Goal: Information Seeking & Learning: Learn about a topic

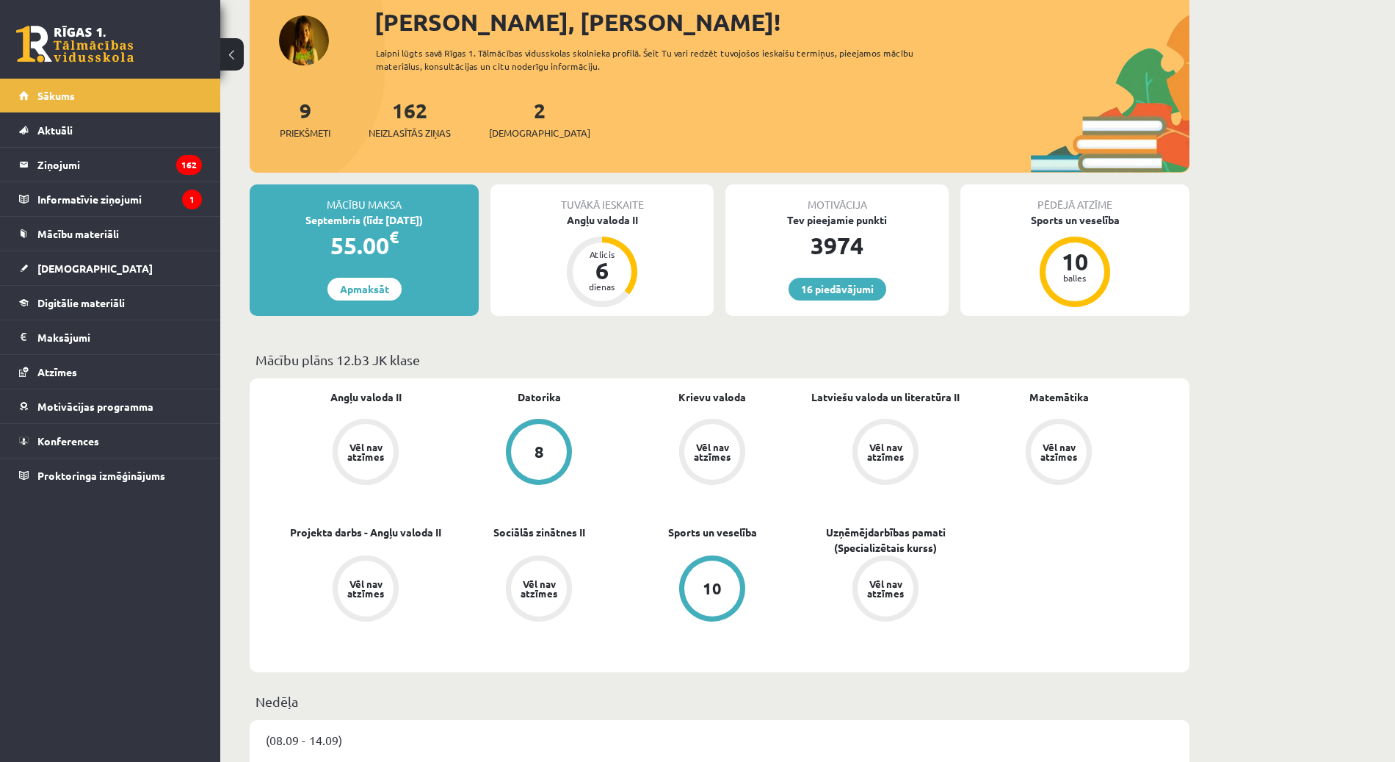
scroll to position [203, 0]
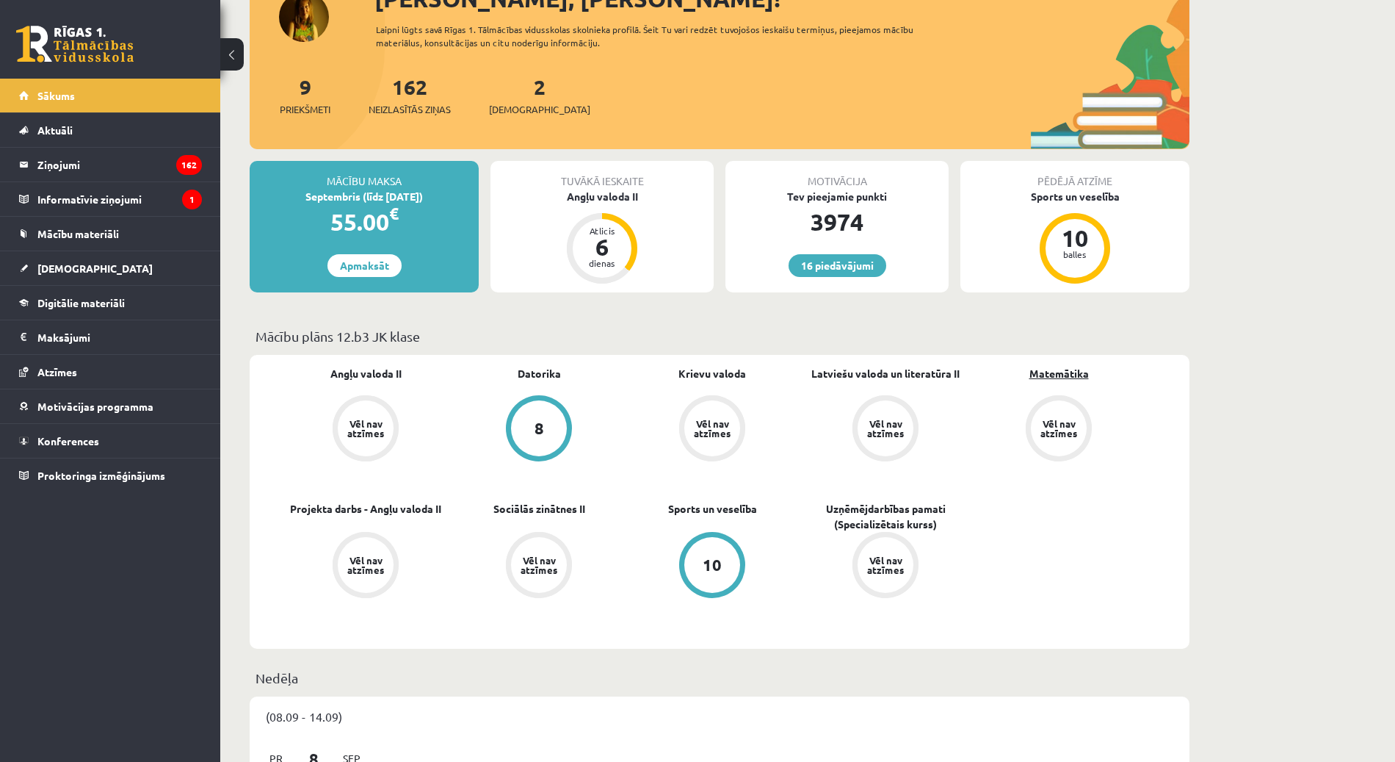
click at [1043, 374] on link "Matemātika" at bounding box center [1059, 373] width 59 height 15
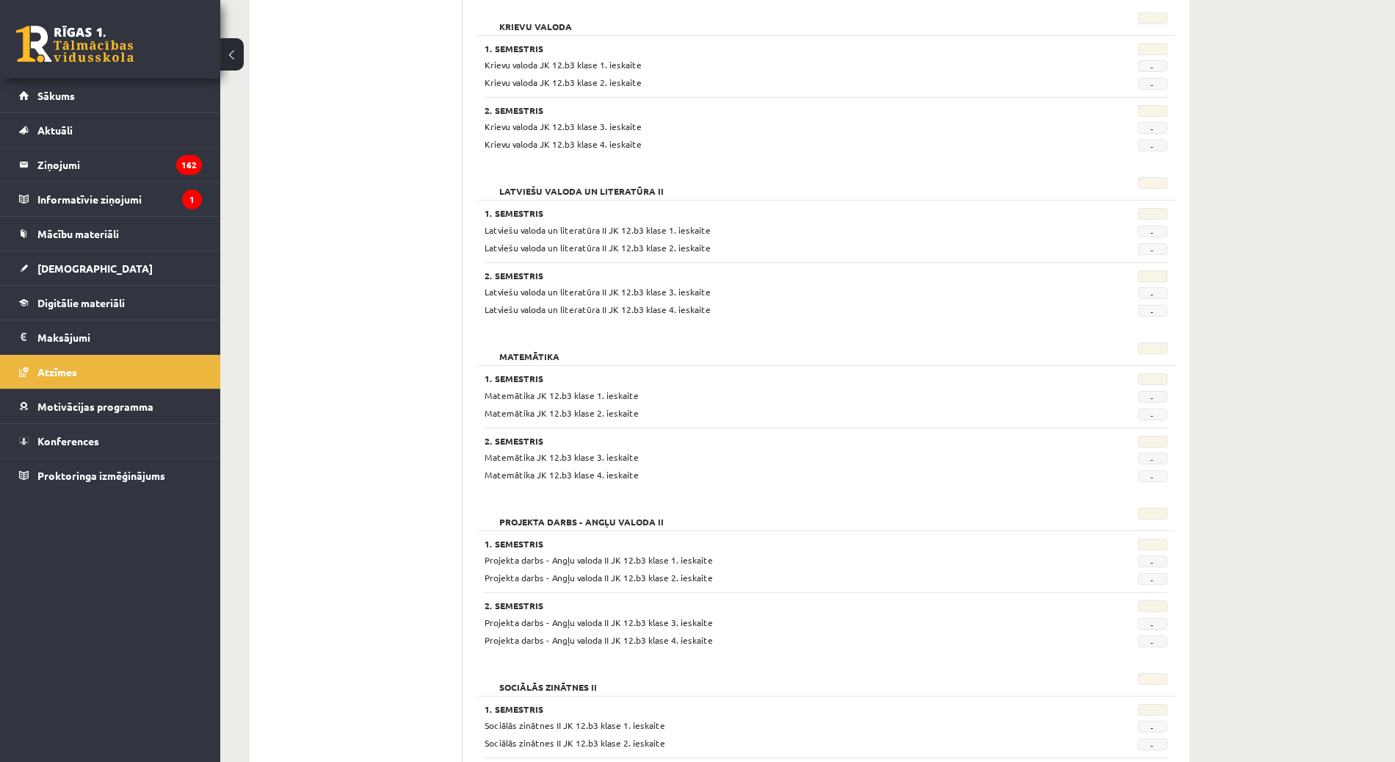
scroll to position [561, 0]
click at [543, 395] on span "Matemātika JK 12.b3 klase 1. ieskaite" at bounding box center [562, 394] width 154 height 12
click at [82, 303] on span "Digitālie materiāli" at bounding box center [80, 302] width 87 height 13
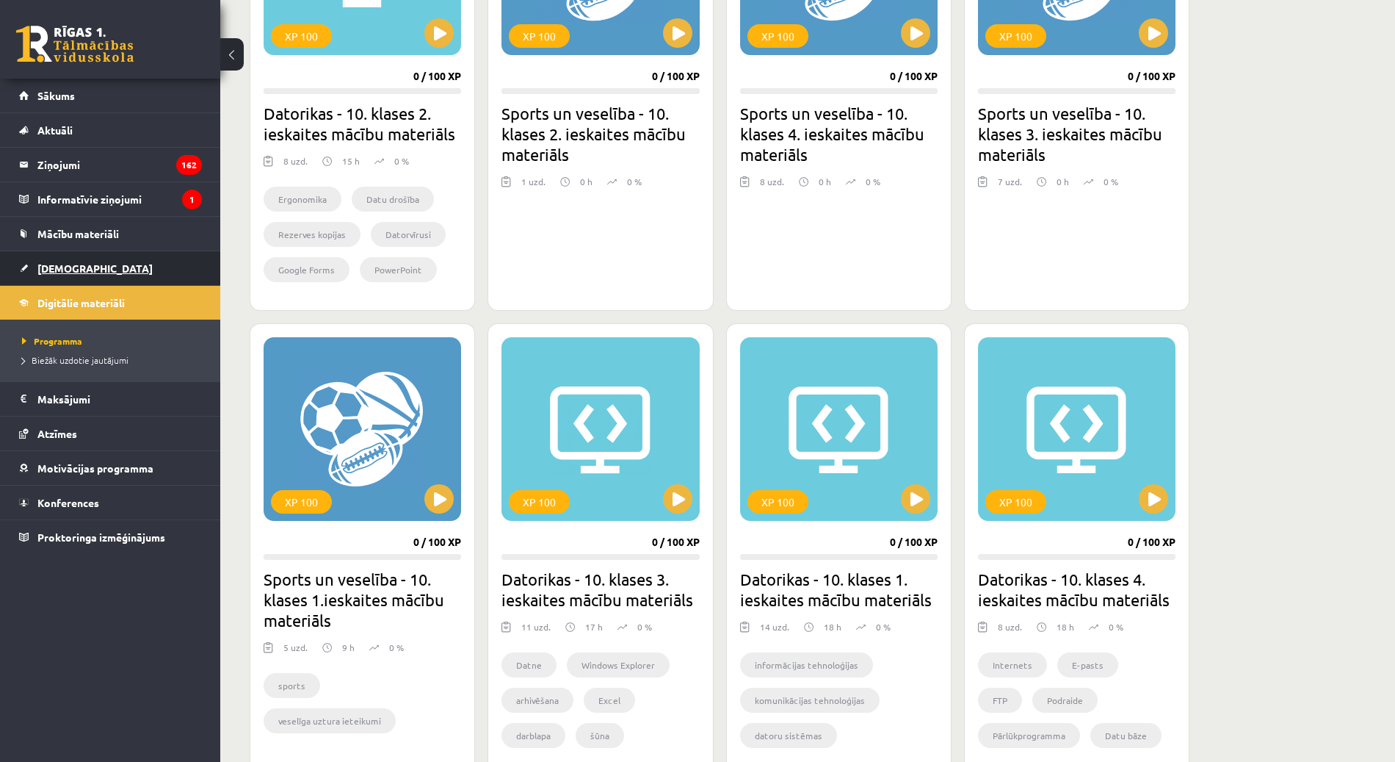
click at [95, 265] on link "[DEMOGRAPHIC_DATA]" at bounding box center [110, 268] width 183 height 34
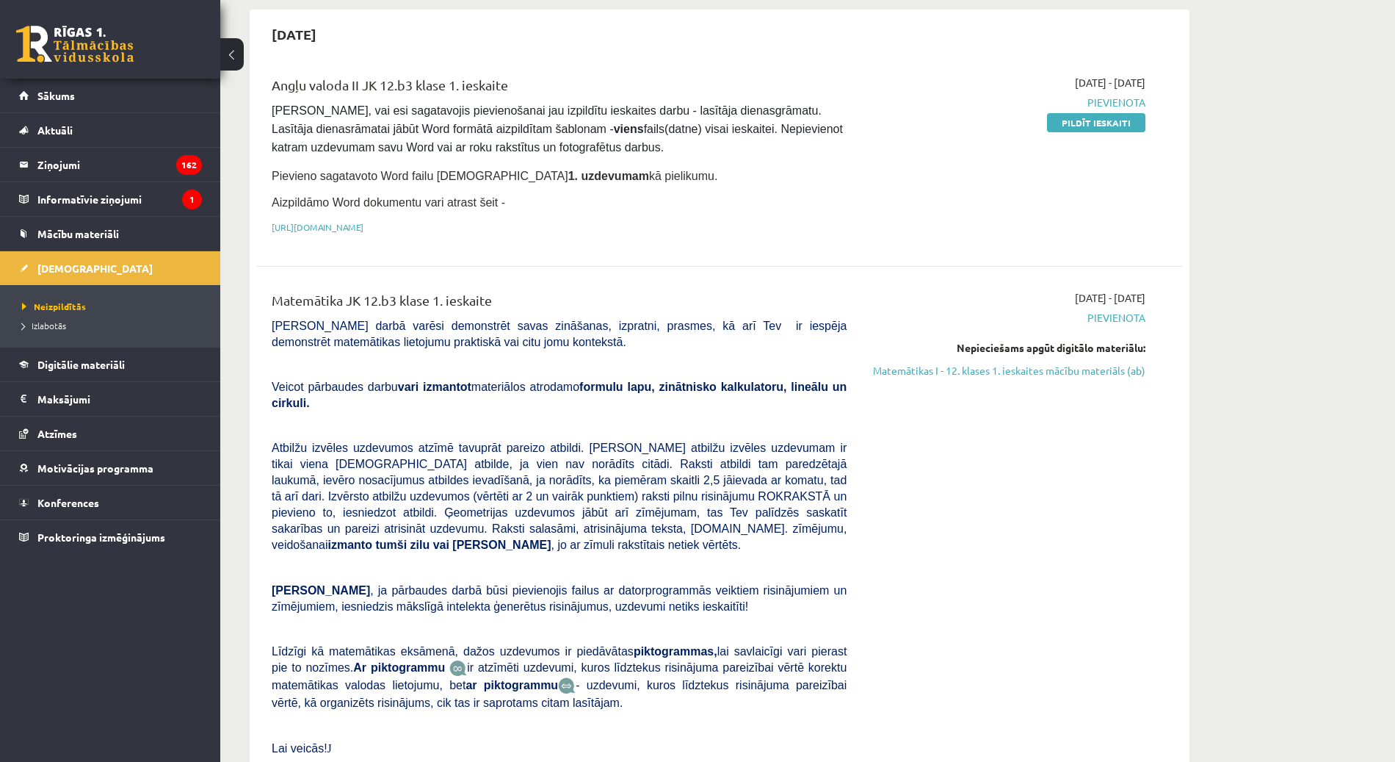
scroll to position [169, 0]
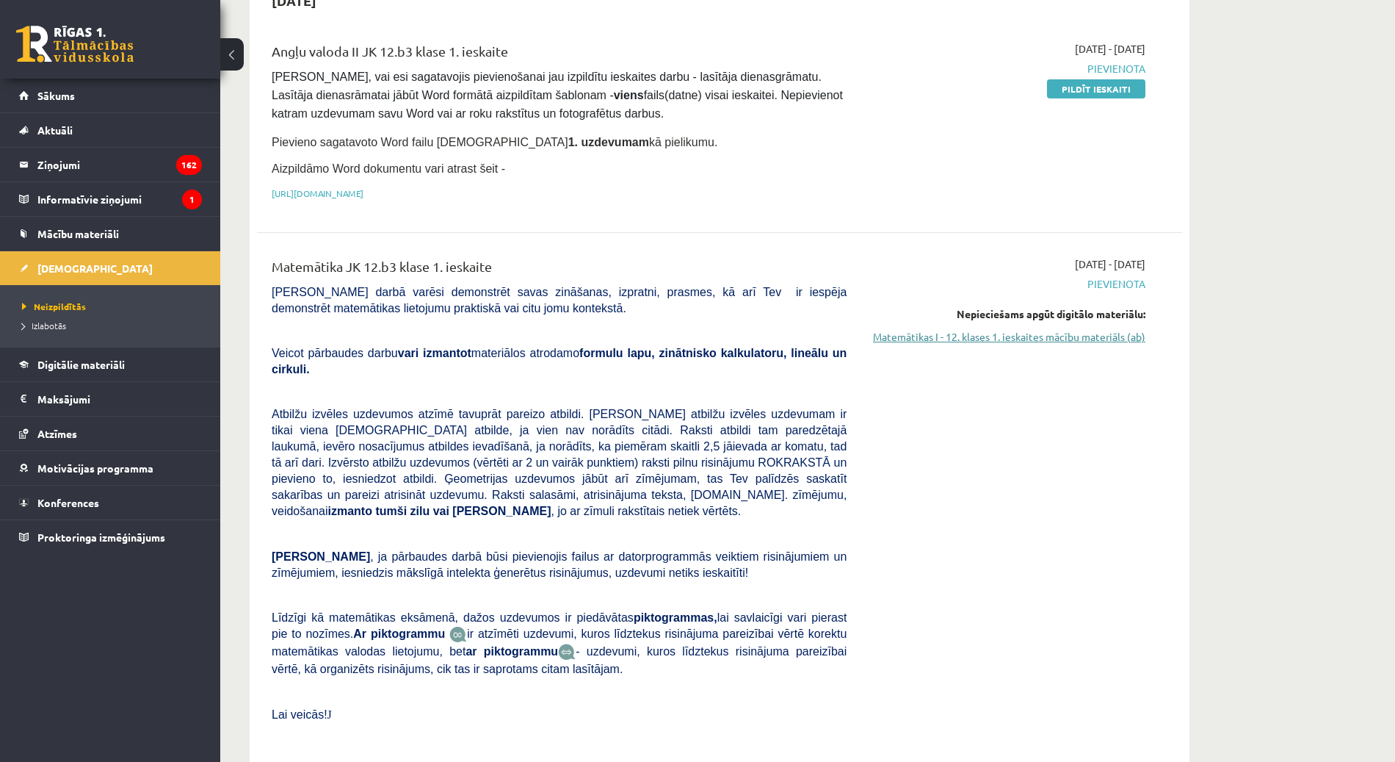
click at [999, 329] on link "Matemātikas I - 12. klases 1. ieskaites mācību materiāls (ab)" at bounding box center [1007, 336] width 277 height 15
click at [1107, 276] on span "Pievienota" at bounding box center [1007, 283] width 277 height 15
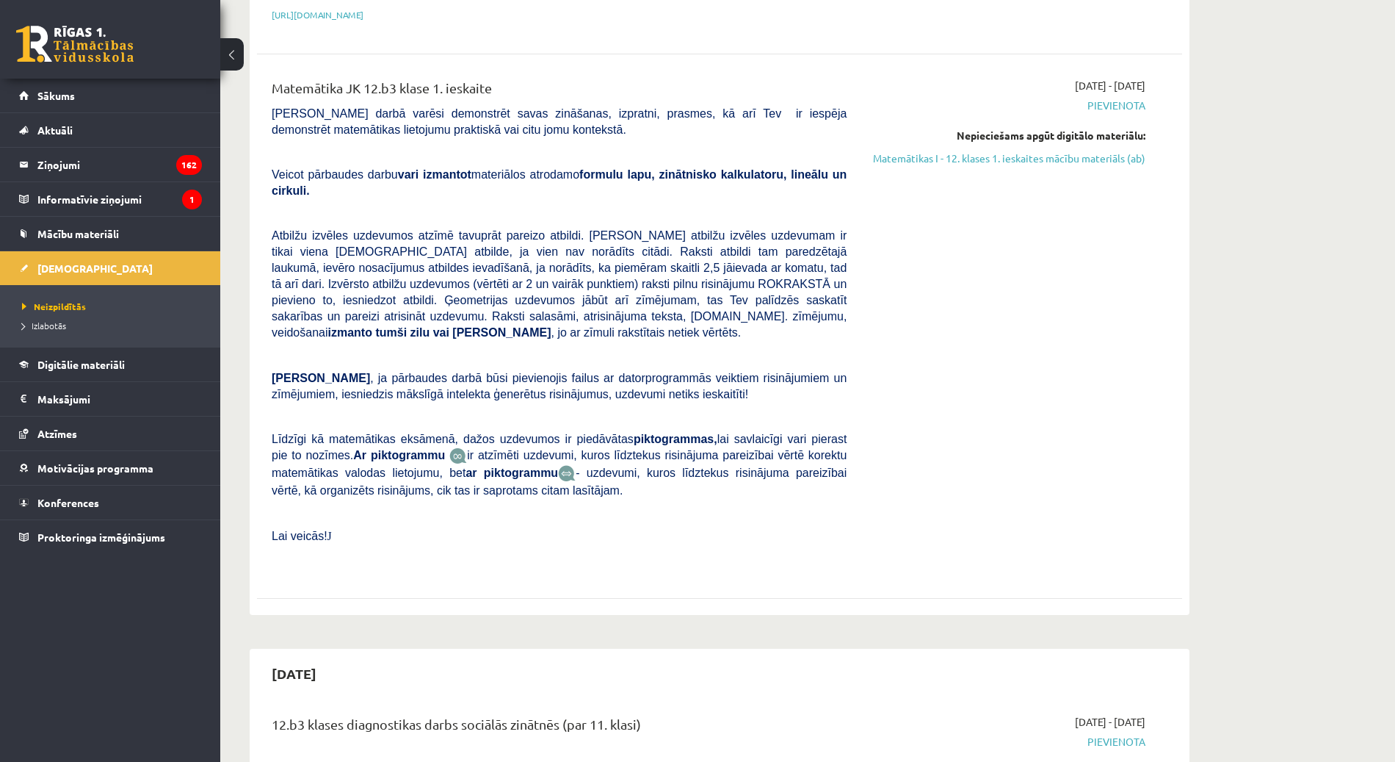
scroll to position [356, 0]
